Goal: Task Accomplishment & Management: Manage account settings

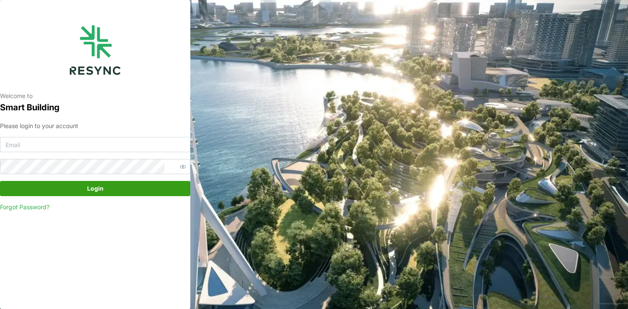
click at [555, 155] on div "Welcome to Smart Building Please login to your account Login Forgot Password?" at bounding box center [314, 154] width 628 height 309
click at [79, 146] on input at bounding box center [95, 144] width 190 height 15
paste input "vapt-admin@resynctech.com"
type input "vapt-admin@resynctech.com"
click at [76, 168] on div "Please login to your account vapt-admin@resynctech.com Login Forgot Password?" at bounding box center [95, 166] width 190 height 91
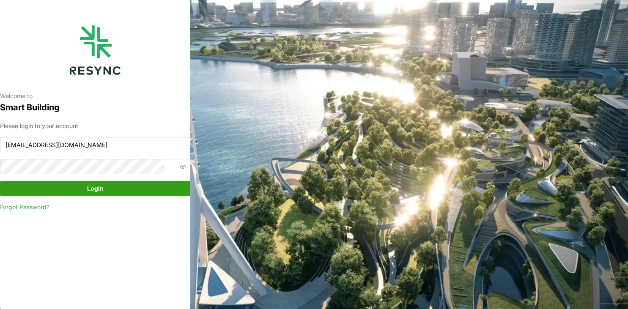
click at [77, 168] on span "Login" at bounding box center [95, 189] width 174 height 14
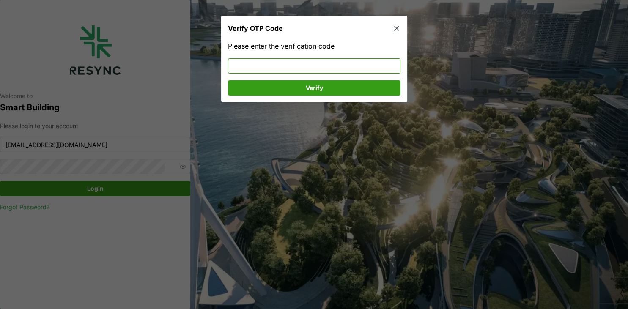
click at [320, 68] on input at bounding box center [314, 65] width 173 height 15
type input "310122"
click at [373, 94] on span "Verify" at bounding box center [314, 87] width 157 height 14
